Goal: Transaction & Acquisition: Purchase product/service

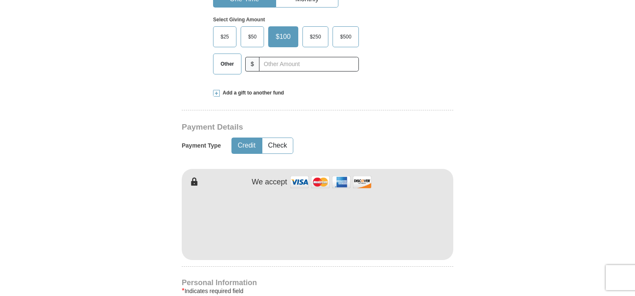
scroll to position [305, 0]
click at [274, 144] on button "Check" at bounding box center [277, 144] width 30 height 15
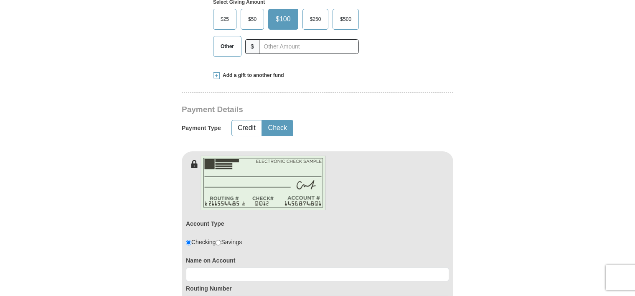
scroll to position [326, 0]
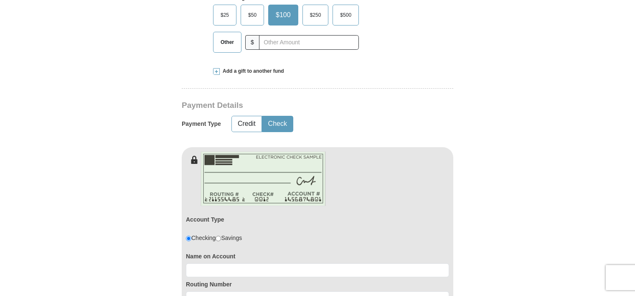
click at [225, 40] on span "Other" at bounding box center [227, 42] width 22 height 13
click at [0, 0] on input "Other" at bounding box center [0, 0] width 0 height 0
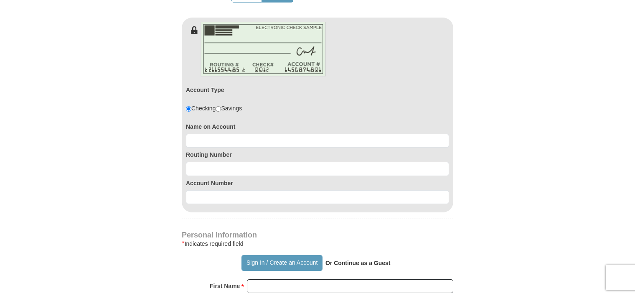
scroll to position [462, 0]
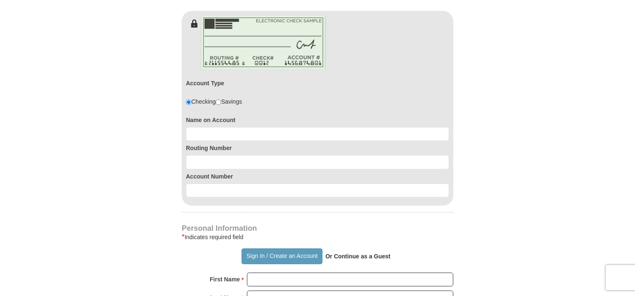
type input "40.00"
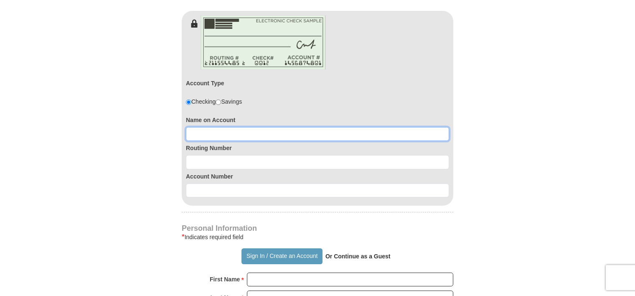
click at [190, 130] on input at bounding box center [317, 134] width 263 height 14
type input "Liz Boeshans"
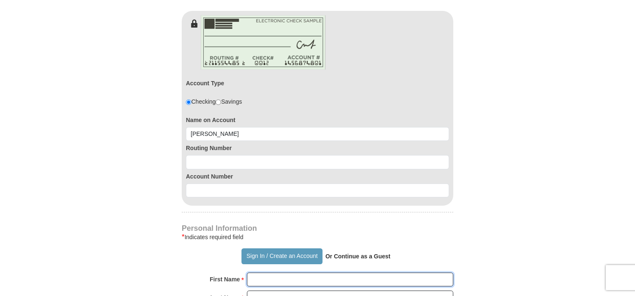
type input "Elizabeth"
type input "Boeshans"
type input "lizzy4jc@q.com"
type input "2078 159th Ln NW"
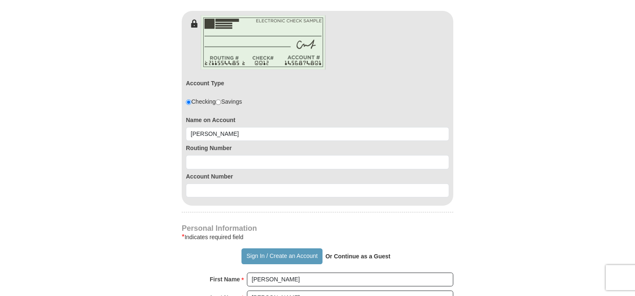
type input "Andover"
select select "MN"
type input "55304"
type input "6126440513"
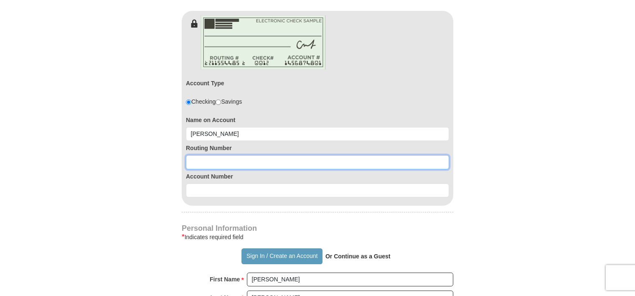
click at [186, 161] on input at bounding box center [317, 162] width 263 height 14
type input "044000024"
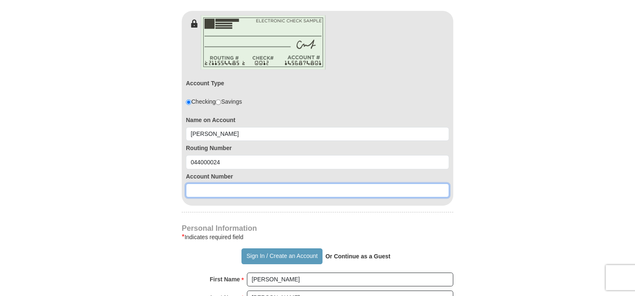
click at [188, 191] on input at bounding box center [317, 190] width 263 height 14
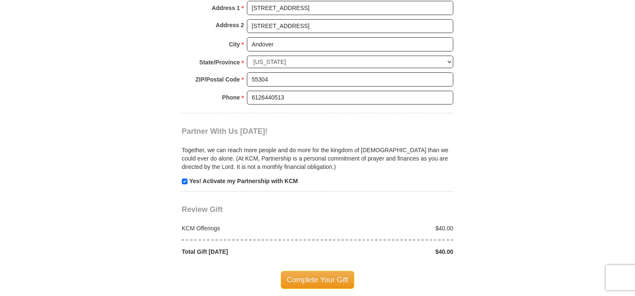
scroll to position [835, 0]
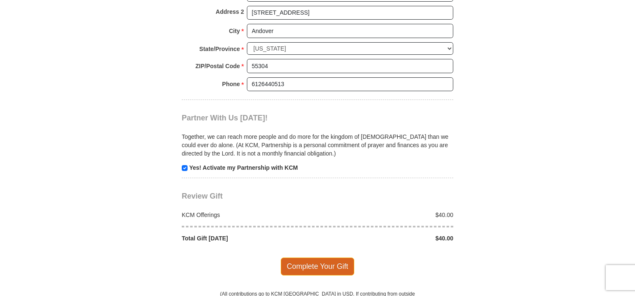
type input "24366168"
click at [299, 259] on span "Complete Your Gift" at bounding box center [318, 266] width 74 height 18
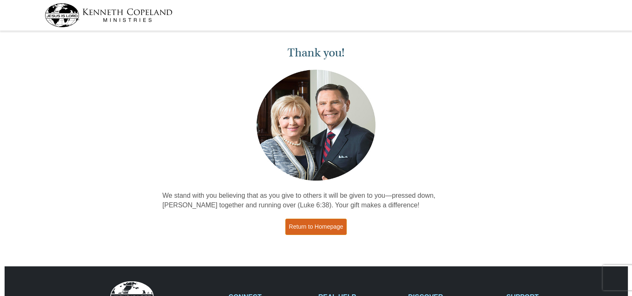
click at [312, 227] on link "Return to Homepage" at bounding box center [316, 226] width 62 height 16
